Goal: Task Accomplishment & Management: Complete application form

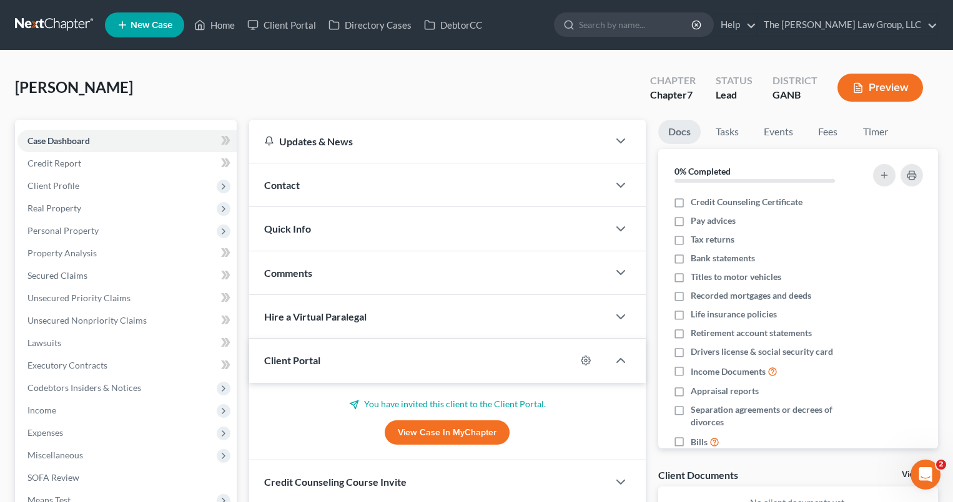
click at [153, 29] on span "New Case" at bounding box center [151, 25] width 42 height 9
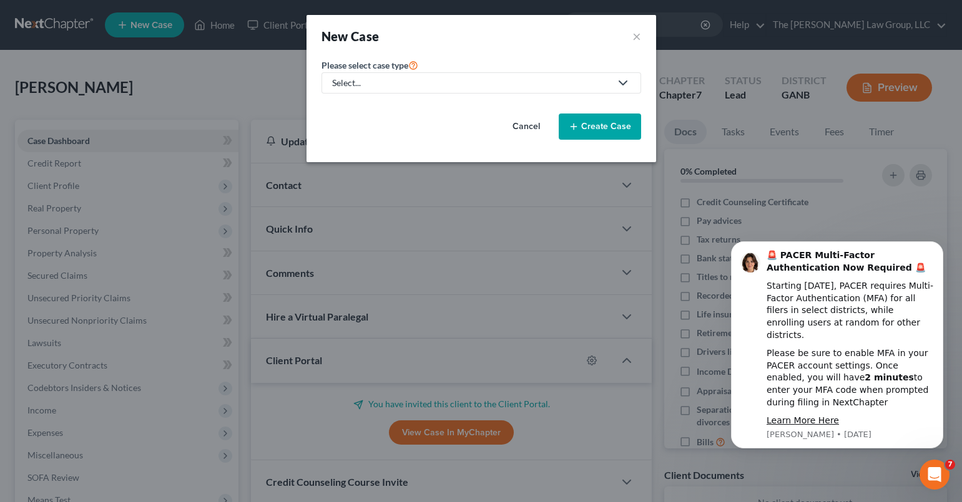
click at [623, 86] on icon at bounding box center [622, 83] width 15 height 15
click at [373, 109] on div "Bankruptcy" at bounding box center [381, 108] width 96 height 12
select select "19"
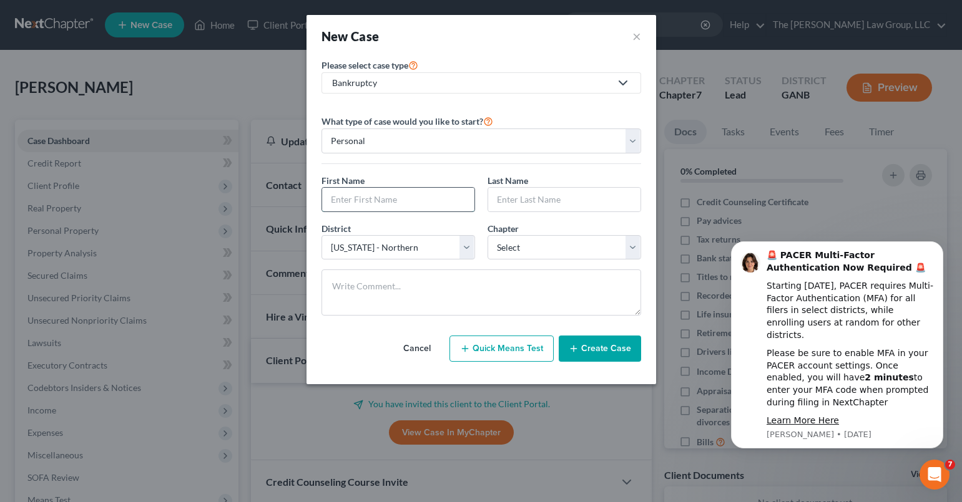
click at [404, 197] on input "text" at bounding box center [398, 200] width 152 height 24
type input "[PERSON_NAME]"
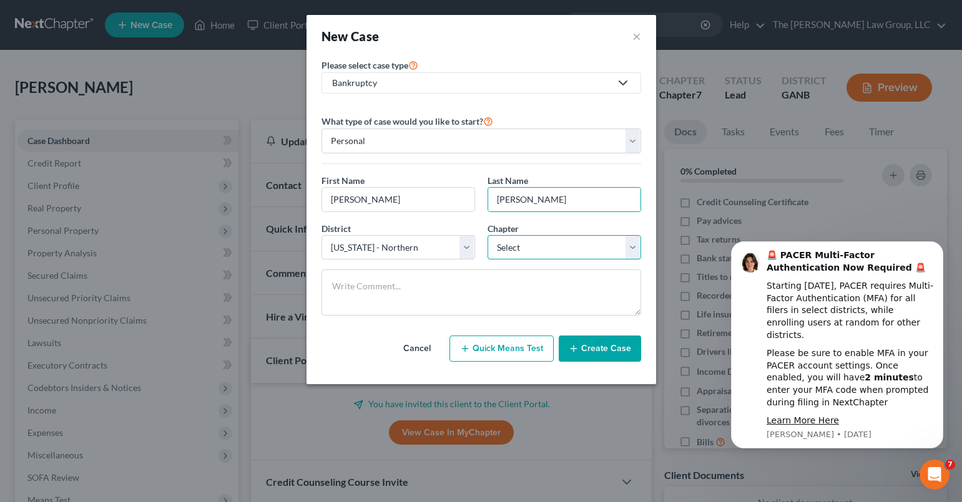
click at [557, 245] on select "Select 7 11 12 13" at bounding box center [565, 247] width 154 height 25
select select "0"
click at [488, 235] on select "Select 7 11 12 13" at bounding box center [565, 247] width 154 height 25
click at [616, 352] on button "Create Case" at bounding box center [600, 349] width 82 height 26
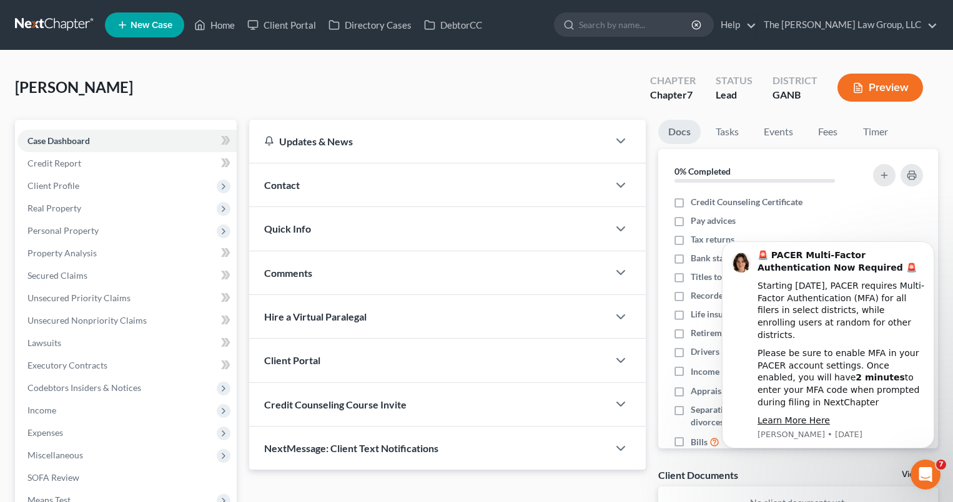
click at [425, 360] on div "Client Portal" at bounding box center [428, 360] width 359 height 43
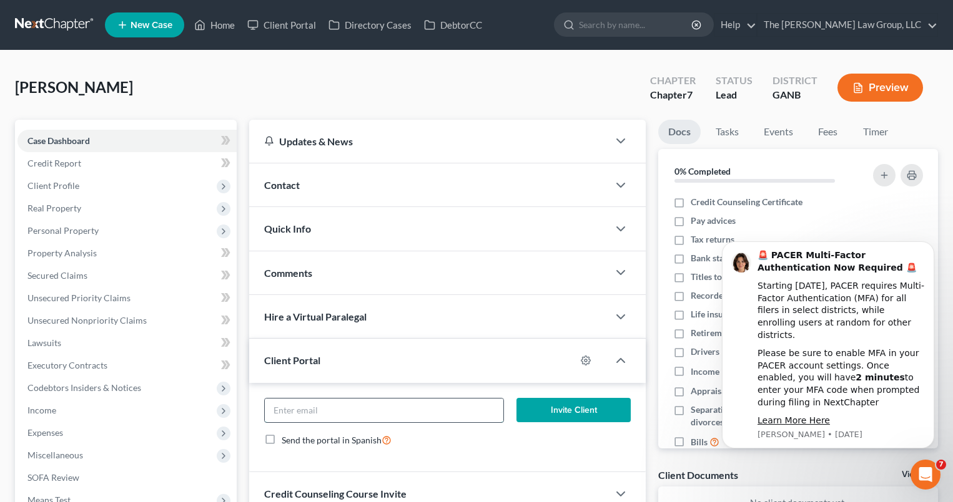
click at [397, 401] on input "email" at bounding box center [384, 411] width 239 height 24
type input "[EMAIL_ADDRESS][DOMAIN_NAME]"
click at [540, 411] on button "Invite Client" at bounding box center [573, 410] width 114 height 25
